Goal: Task Accomplishment & Management: Manage account settings

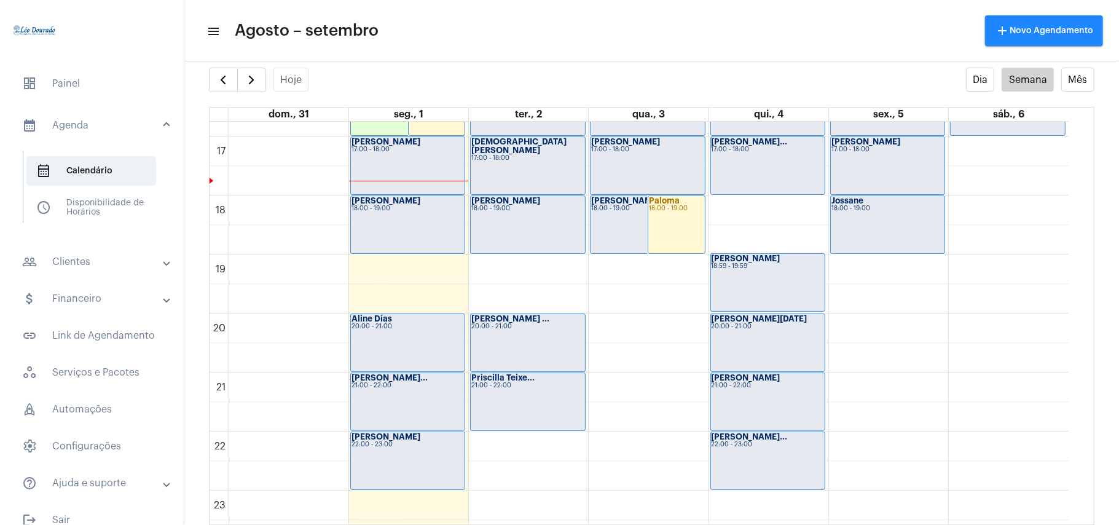
scroll to position [1011, 0]
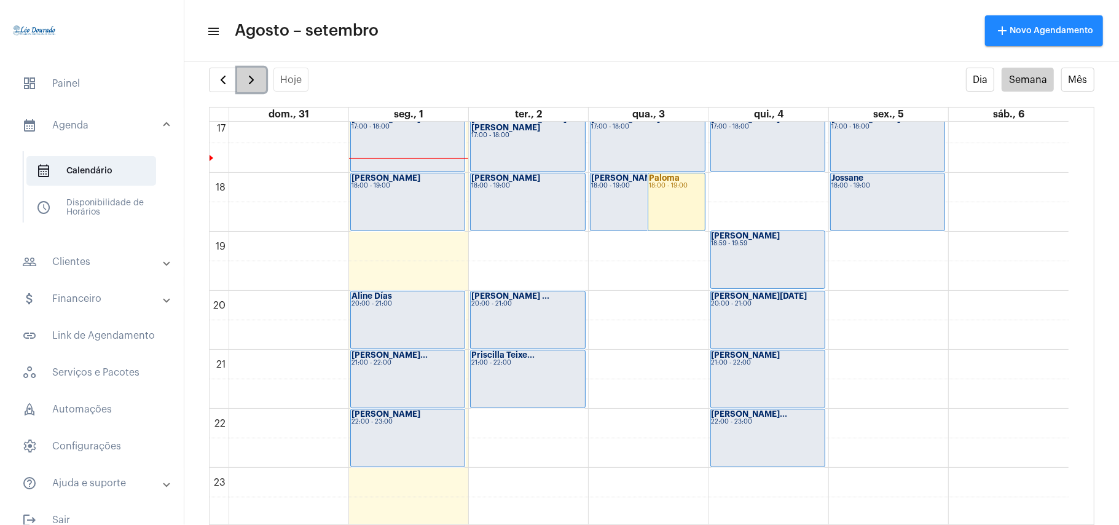
click at [243, 76] on button "button" at bounding box center [251, 80] width 29 height 25
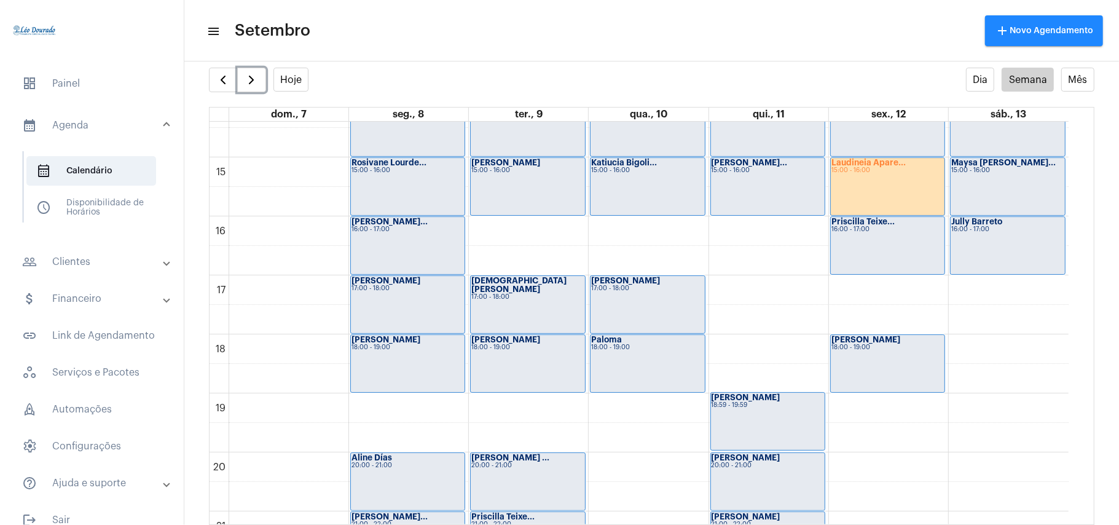
scroll to position [686, 0]
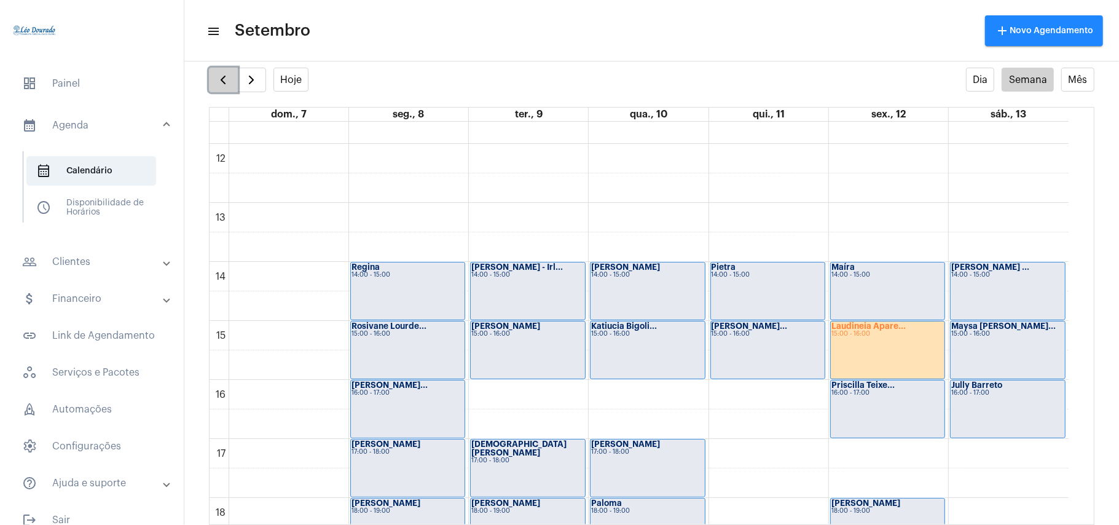
click at [229, 74] on span "button" at bounding box center [223, 80] width 15 height 15
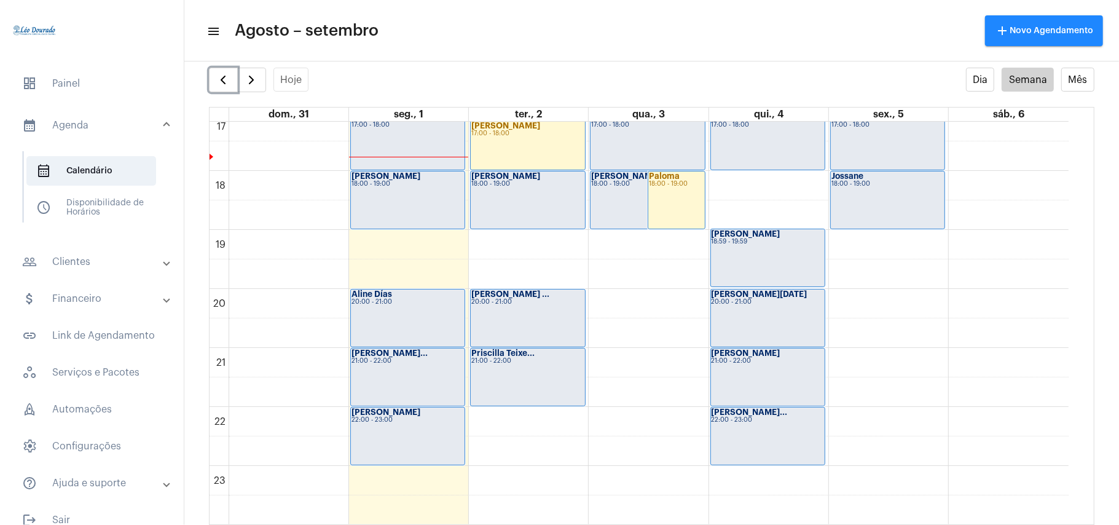
scroll to position [1014, 0]
click at [550, 45] on mat-toolbar-row "menu Agosto – setembro add Novo Agendamento" at bounding box center [651, 30] width 935 height 39
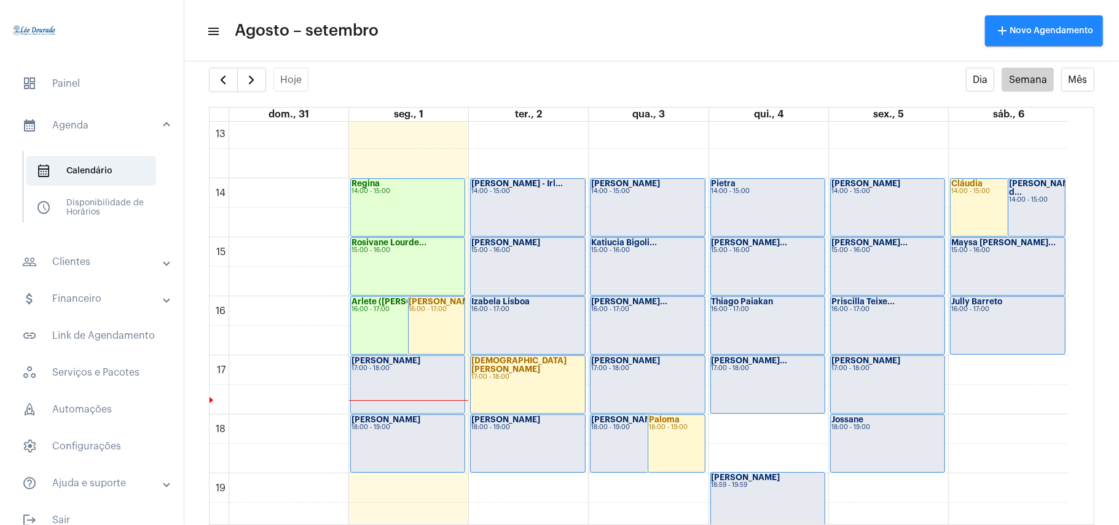
scroll to position [932, 0]
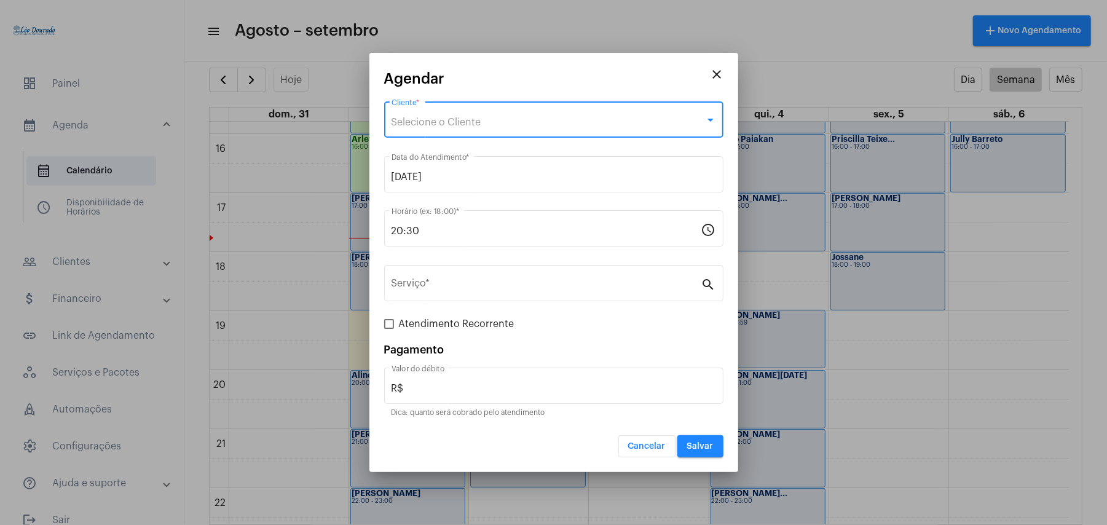
click at [493, 117] on div "Selecione o Cliente" at bounding box center [548, 122] width 313 height 11
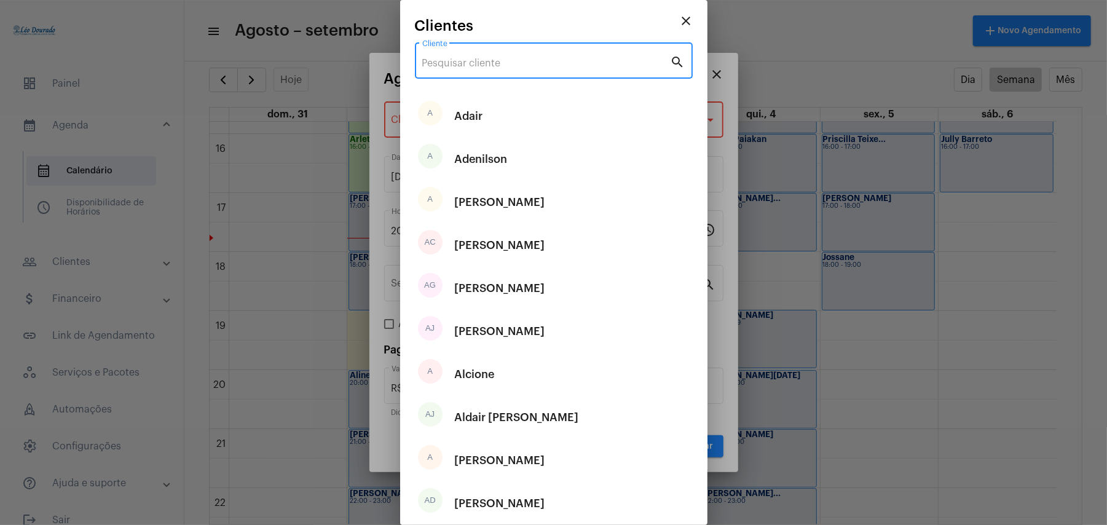
click at [497, 63] on input "Cliente" at bounding box center [546, 63] width 248 height 11
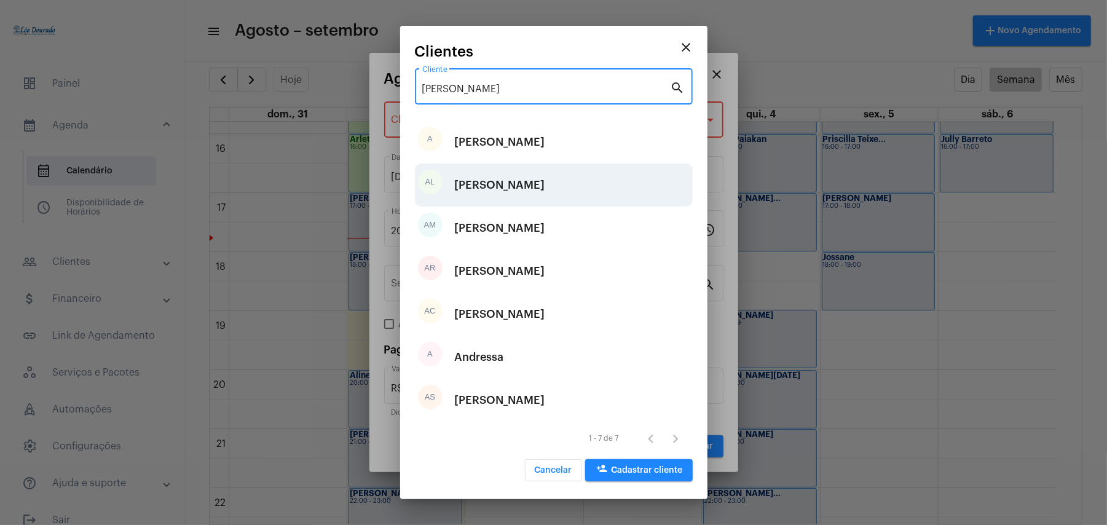
type input "[PERSON_NAME]"
click at [529, 187] on div "[PERSON_NAME]" at bounding box center [500, 185] width 90 height 37
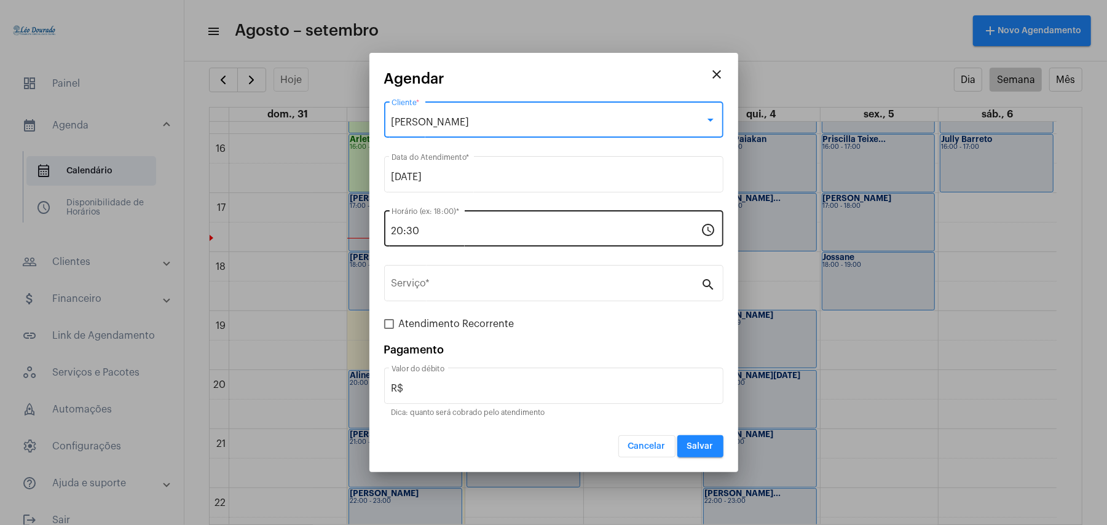
click at [487, 232] on input "20:30" at bounding box center [547, 231] width 310 height 11
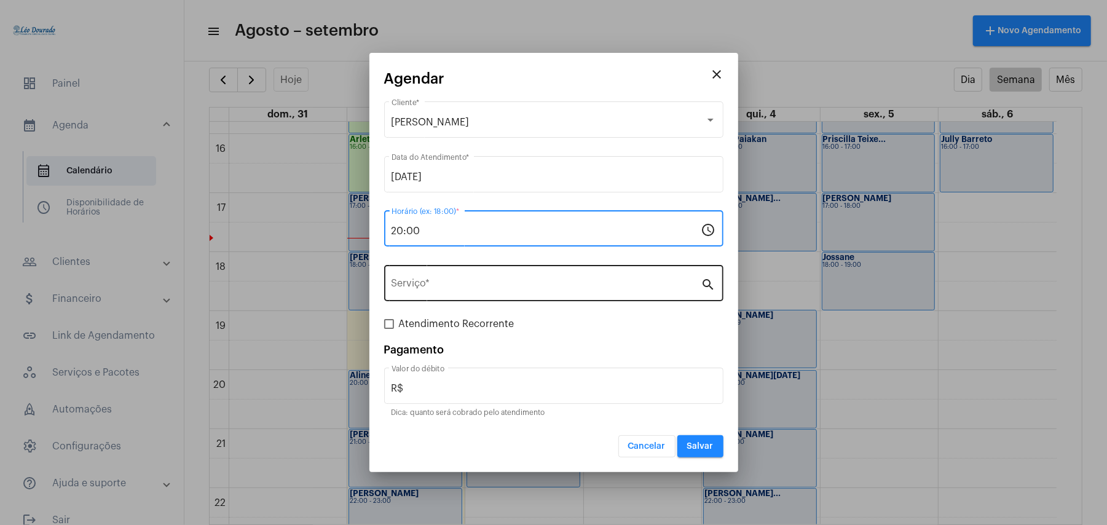
type input "20:00"
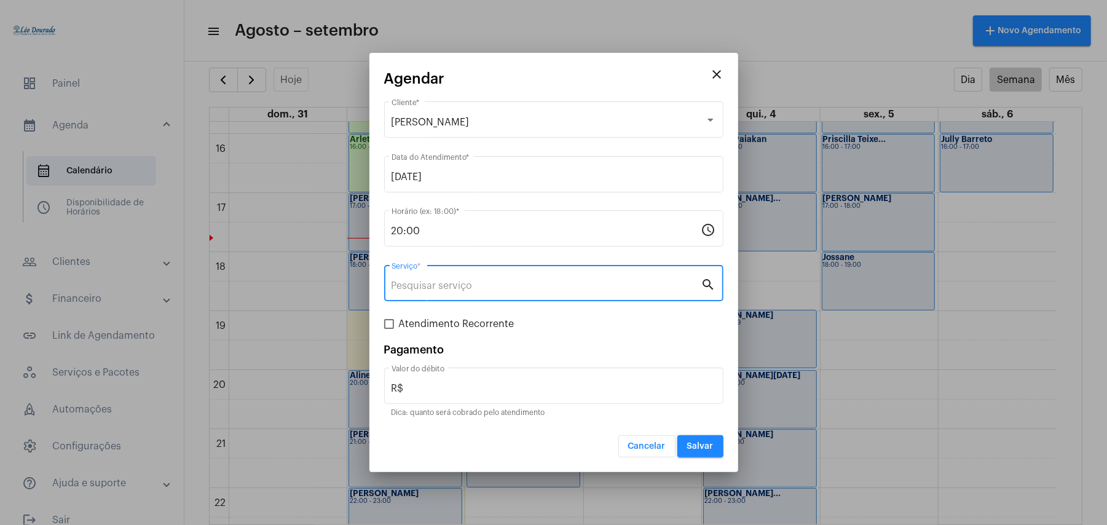
click at [483, 286] on input "Serviço *" at bounding box center [547, 285] width 310 height 11
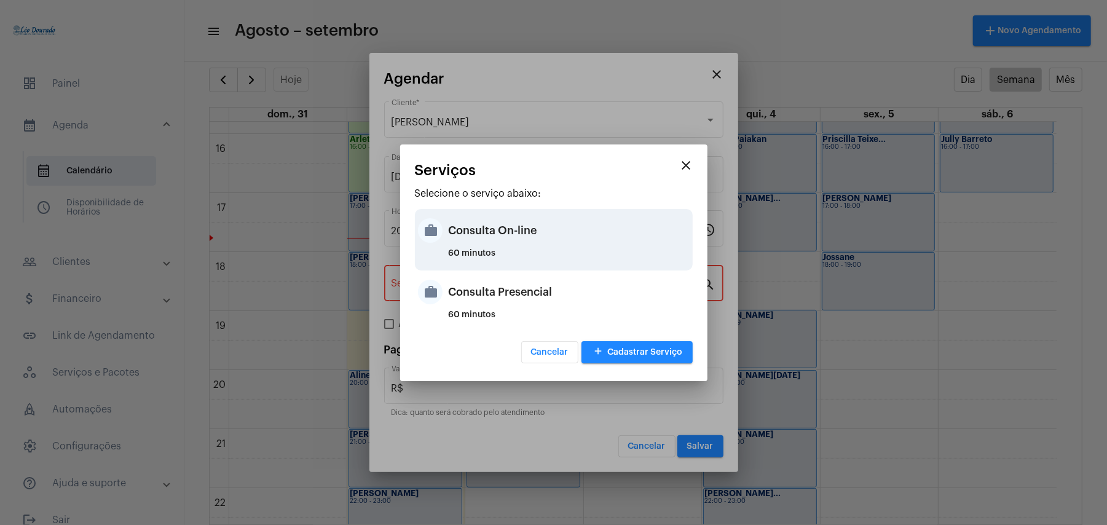
click at [504, 254] on div "60 minutos" at bounding box center [569, 258] width 241 height 18
type input "Consulta On-line"
type input "R$ 150"
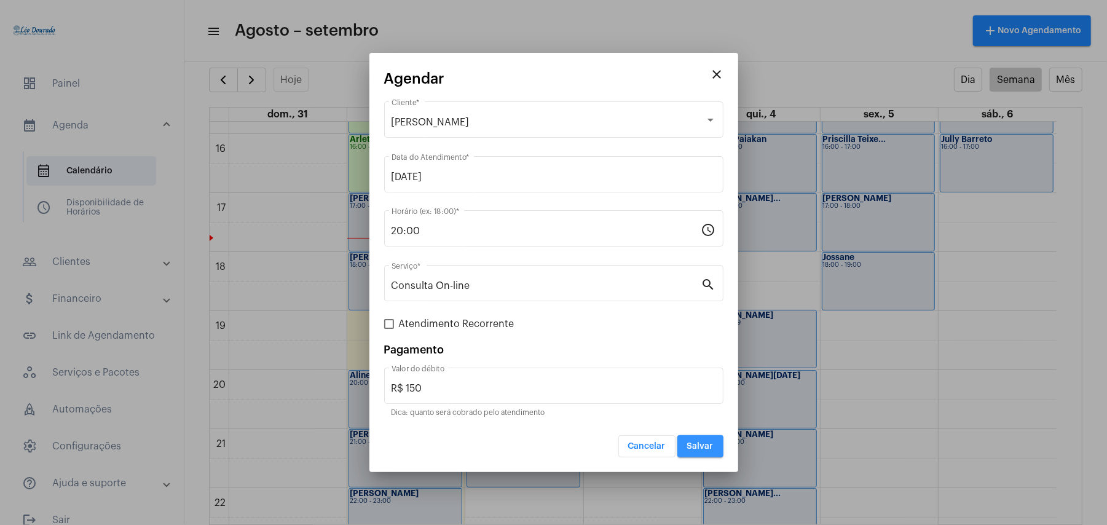
click at [704, 443] on span "Salvar" at bounding box center [700, 446] width 26 height 9
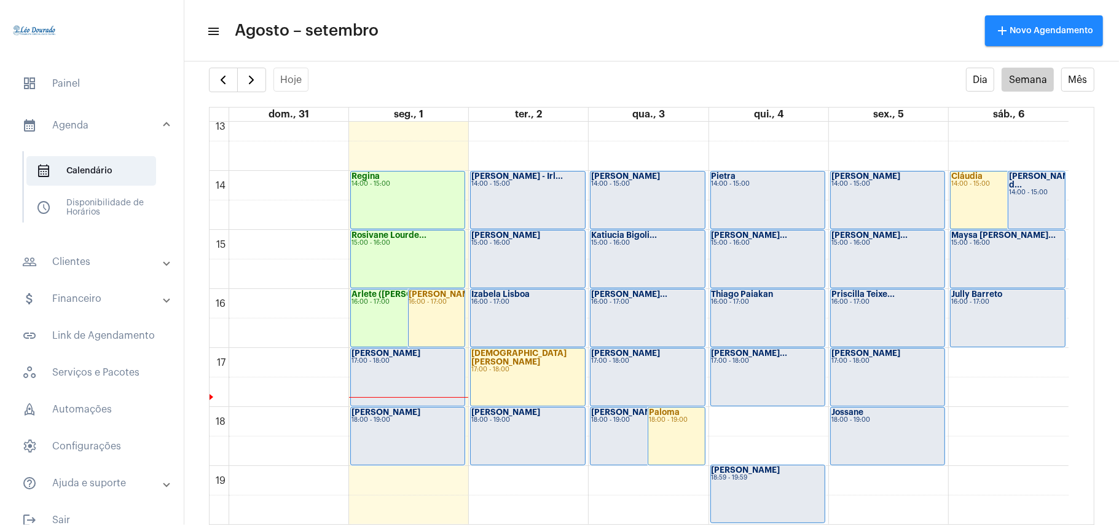
scroll to position [768, 0]
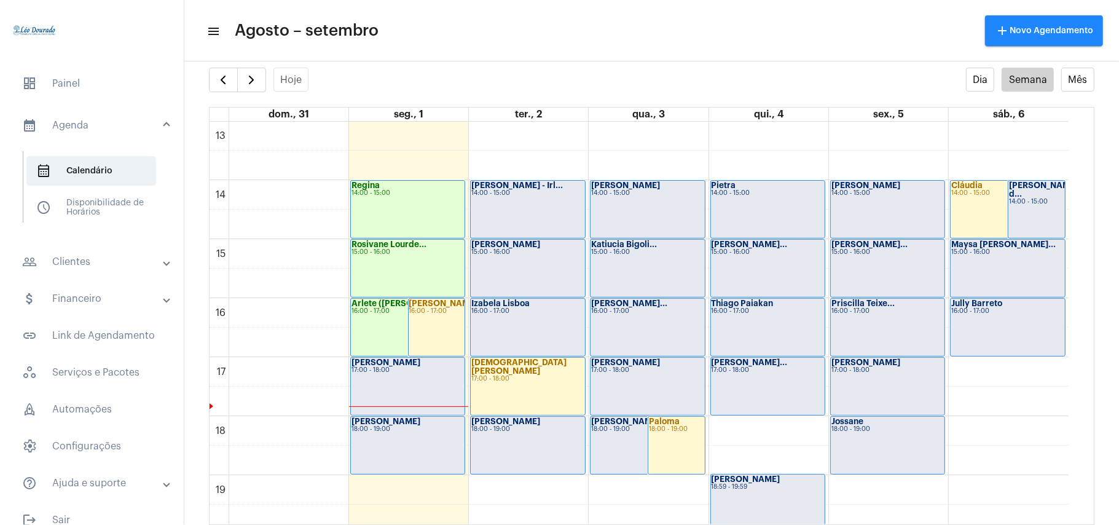
click at [845, 55] on mat-toolbar "menu Agosto – setembro add Novo Agendamento" at bounding box center [651, 30] width 935 height 61
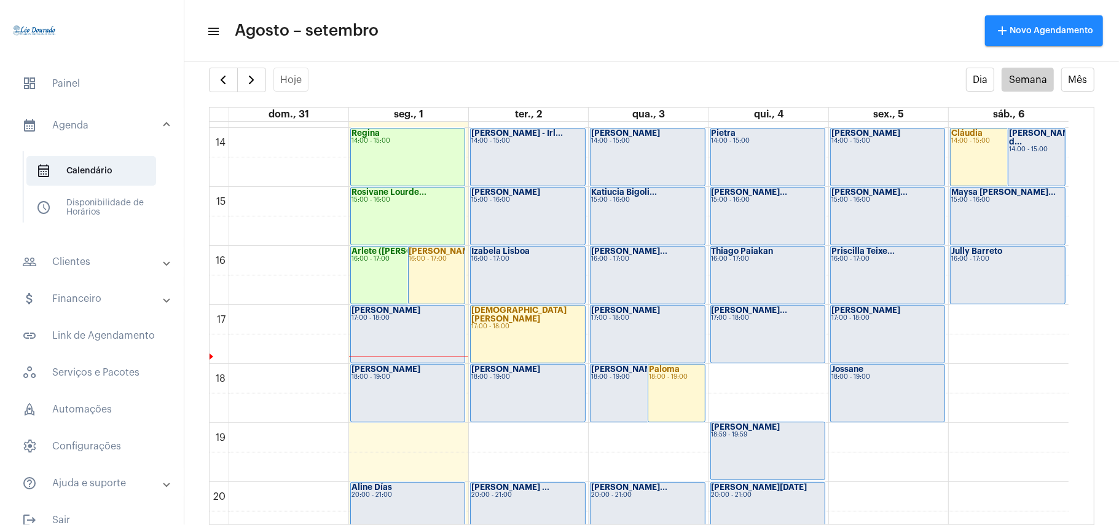
scroll to position [849, 0]
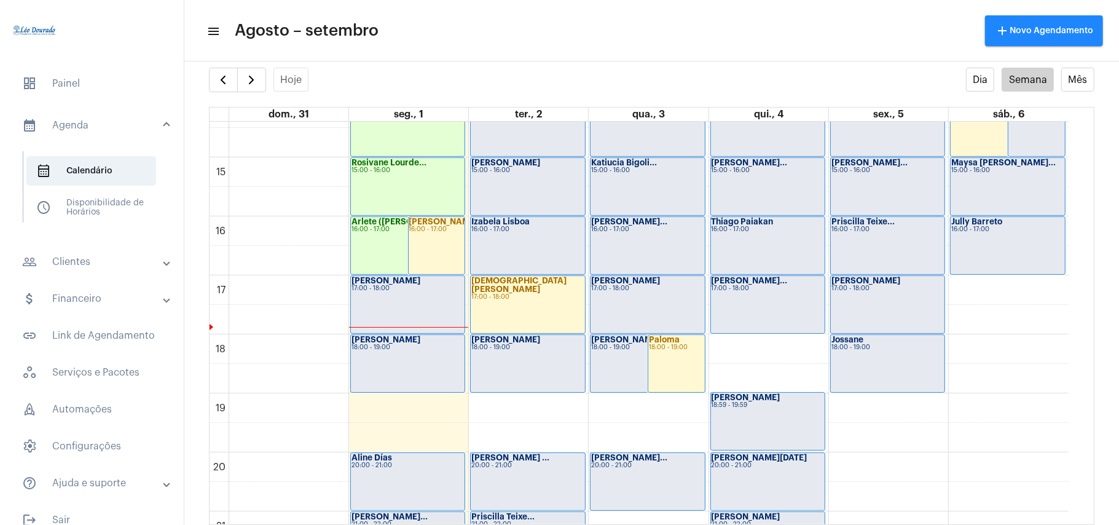
click at [439, 293] on div "[PERSON_NAME] 17:00 - 18:00" at bounding box center [408, 304] width 114 height 57
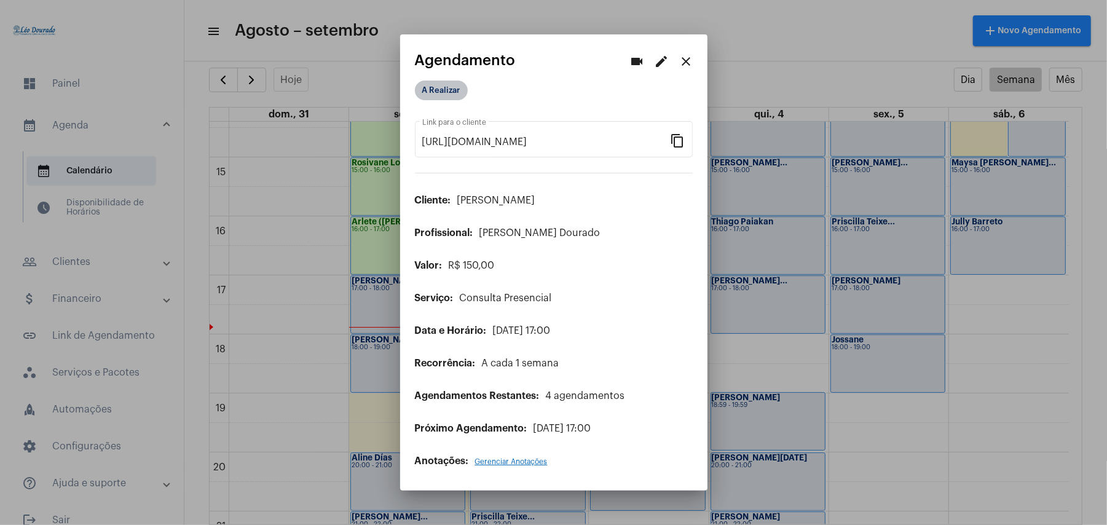
click at [439, 91] on mat-chip "A Realizar" at bounding box center [441, 91] width 53 height 20
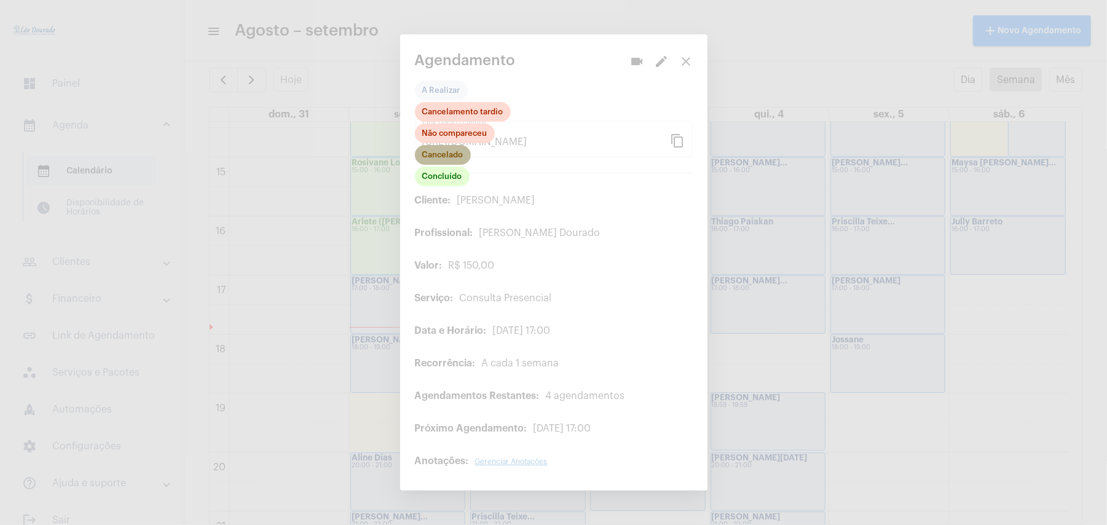
click at [447, 157] on mat-chip "Cancelado" at bounding box center [443, 155] width 56 height 20
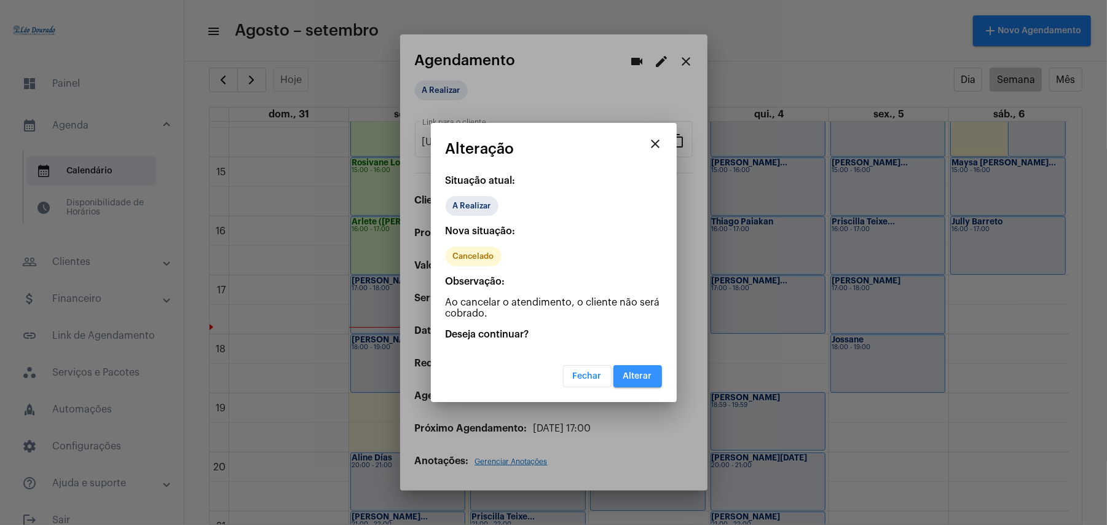
click at [634, 377] on span "Alterar" at bounding box center [637, 376] width 29 height 9
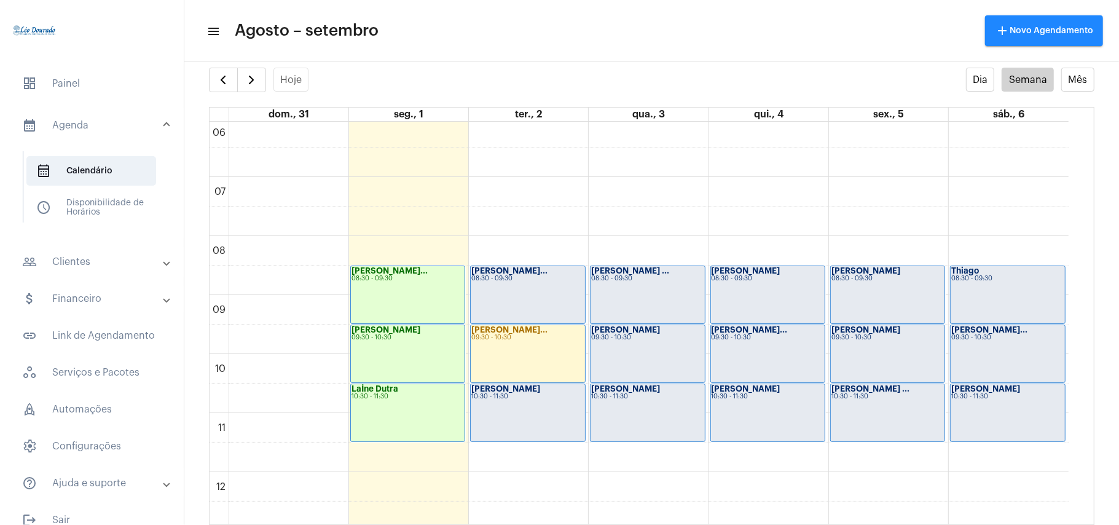
scroll to position [276, 0]
